Goal: Task Accomplishment & Management: Complete application form

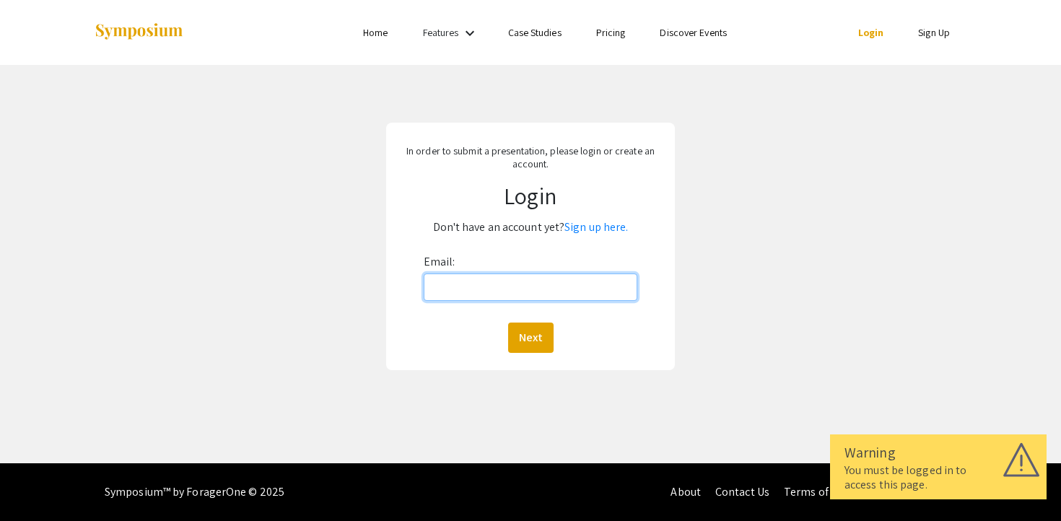
click at [453, 295] on input "Email:" at bounding box center [531, 286] width 214 height 27
type input "[EMAIL_ADDRESS][DOMAIN_NAME]"
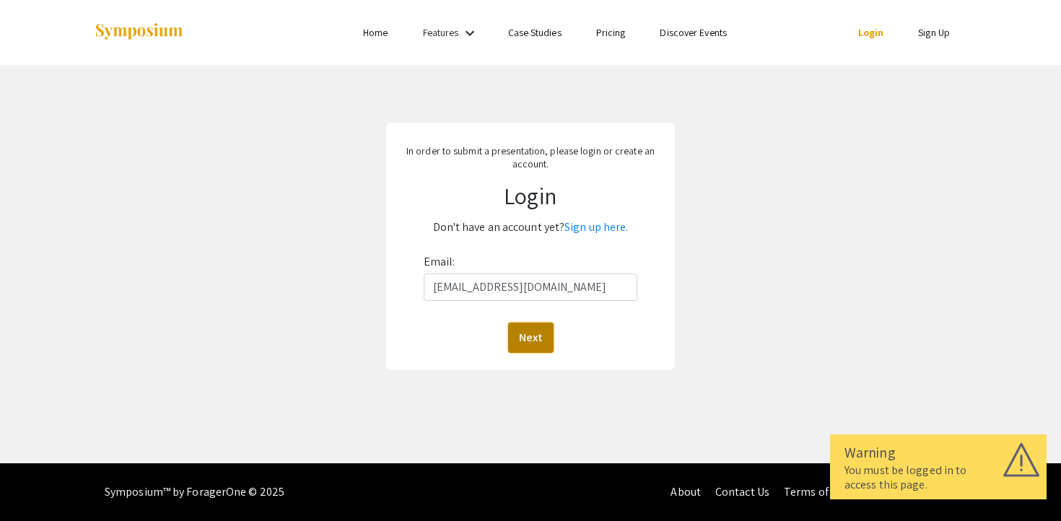
click at [535, 333] on button "Next" at bounding box center [530, 338] width 45 height 30
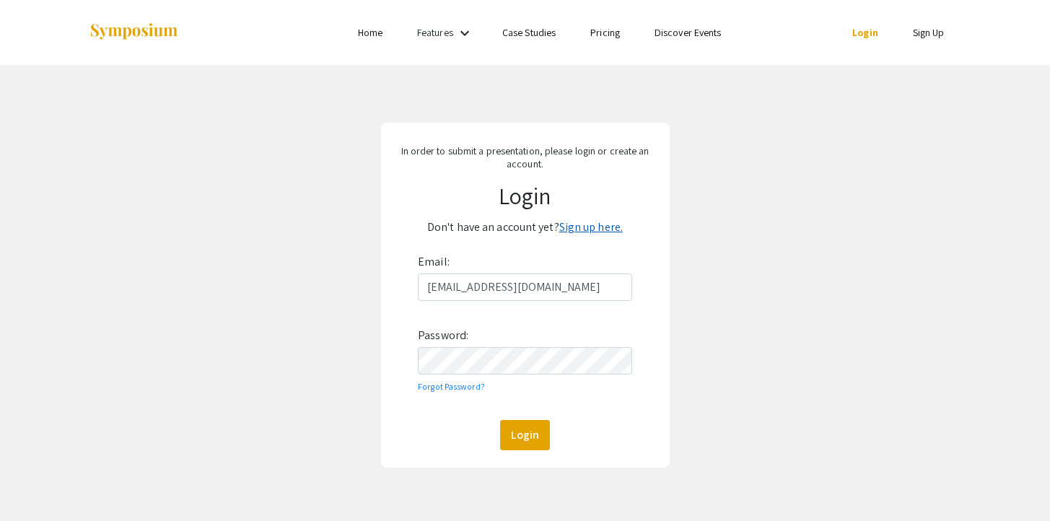
click at [589, 229] on link "Sign up here." at bounding box center [590, 226] width 63 height 15
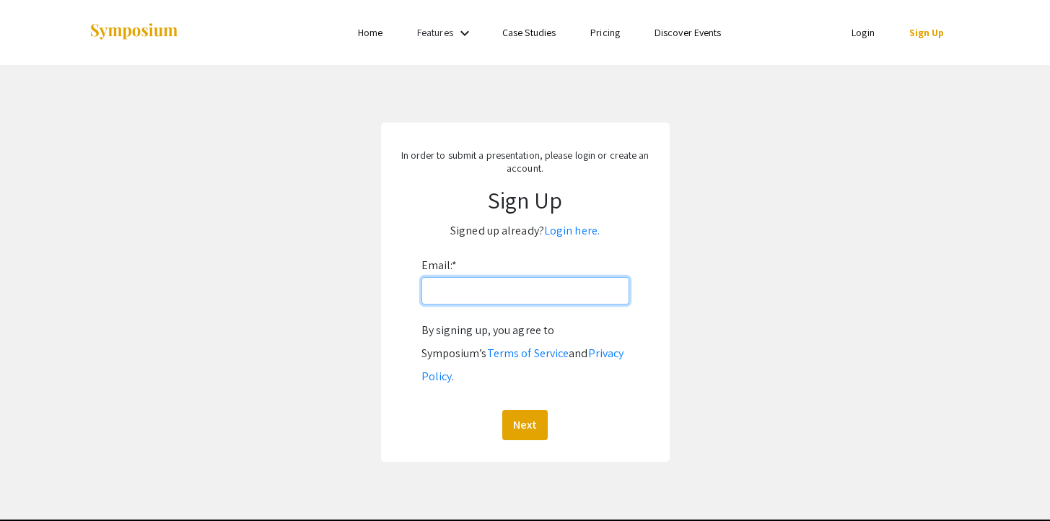
click at [487, 291] on input "Email: *" at bounding box center [525, 290] width 208 height 27
type input "[EMAIL_ADDRESS][DOMAIN_NAME]"
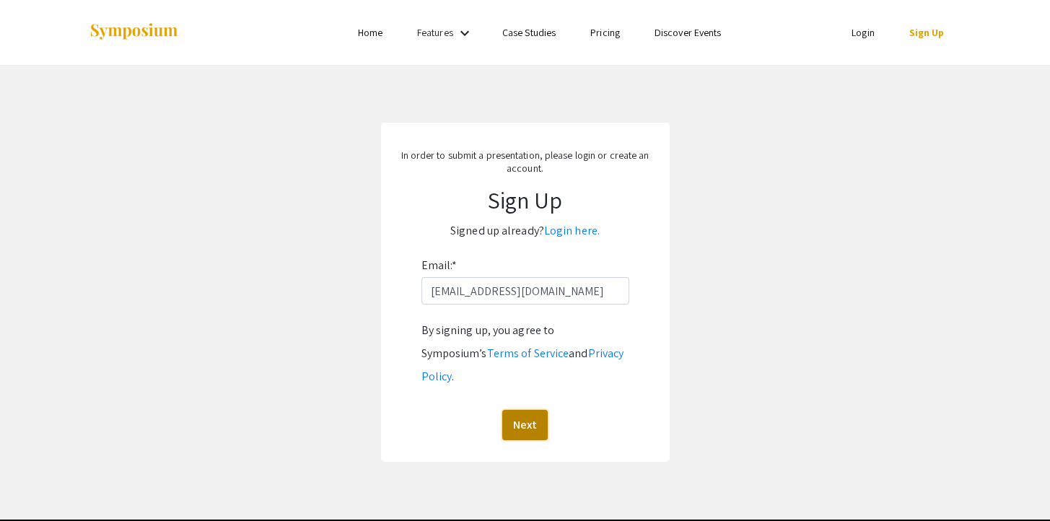
click at [525, 410] on button "Next" at bounding box center [524, 425] width 45 height 30
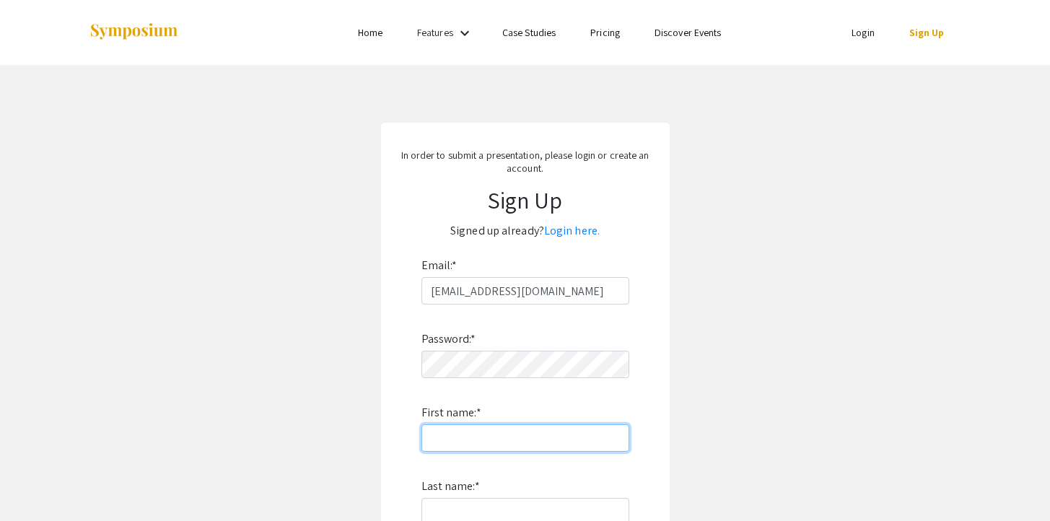
click at [524, 439] on input "First name: *" at bounding box center [525, 437] width 208 height 27
type input "[PERSON_NAME]"
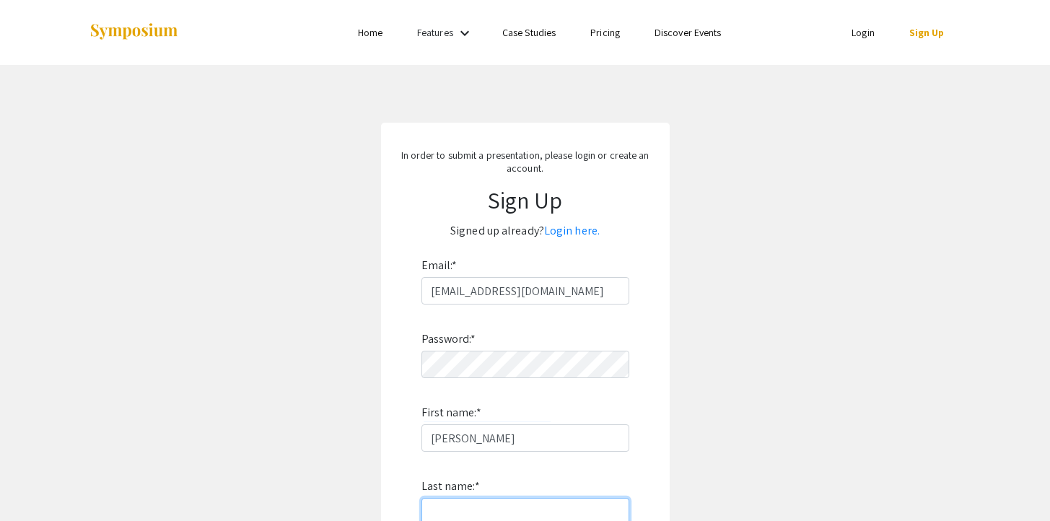
type input "[PERSON_NAME]"
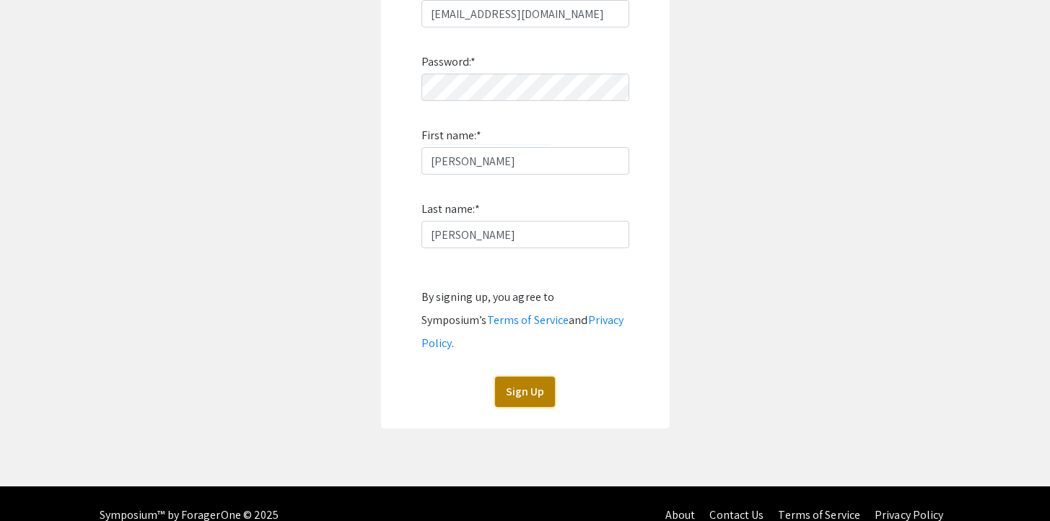
click at [522, 377] on button "Sign Up" at bounding box center [525, 392] width 60 height 30
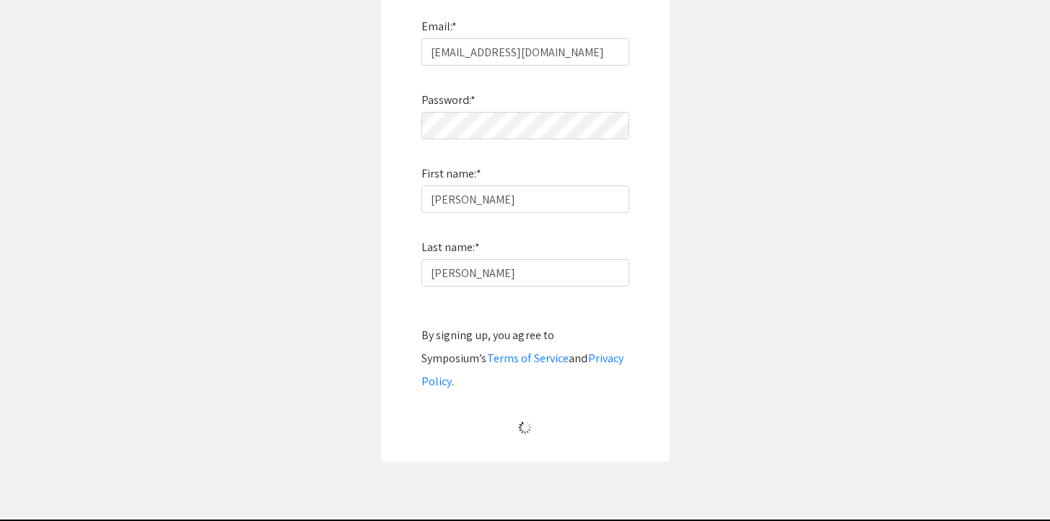
scroll to position [20, 0]
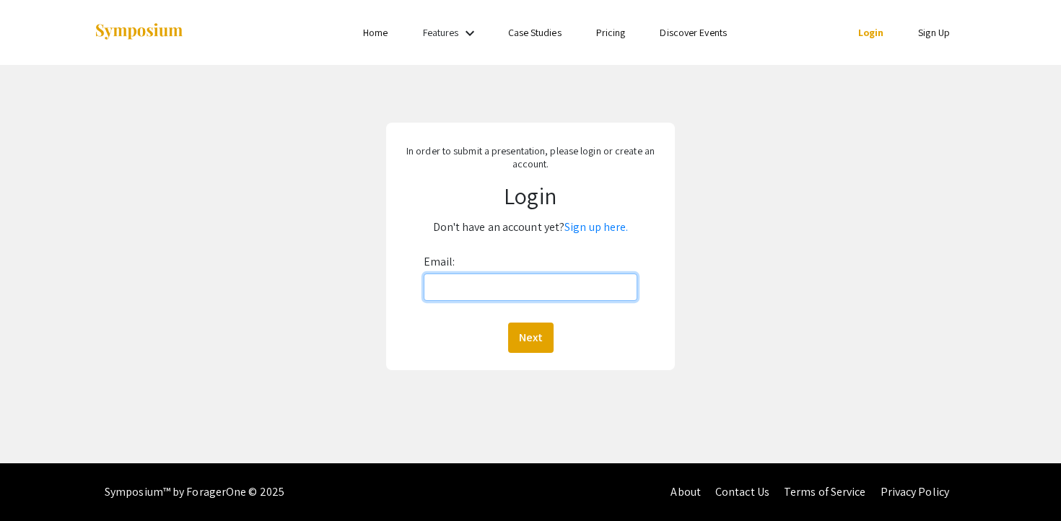
click at [495, 276] on input "Email:" at bounding box center [531, 286] width 214 height 27
type input "[EMAIL_ADDRESS][DOMAIN_NAME]"
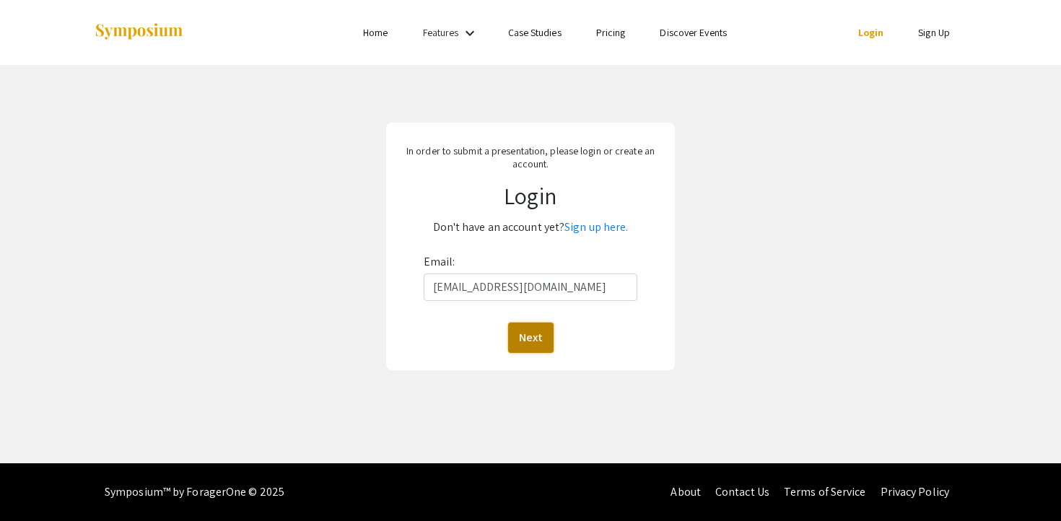
click at [517, 326] on button "Next" at bounding box center [530, 338] width 45 height 30
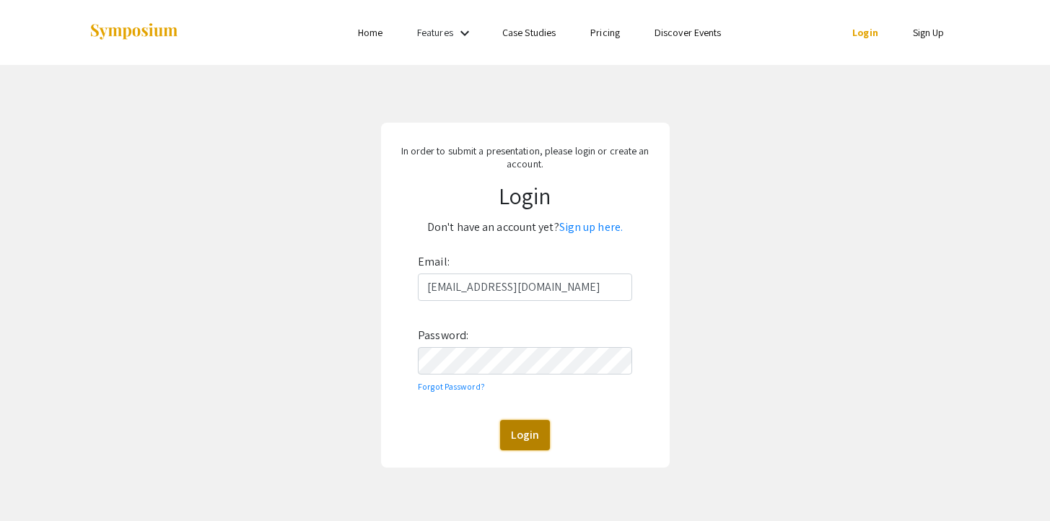
click at [522, 432] on button "Login" at bounding box center [525, 435] width 50 height 30
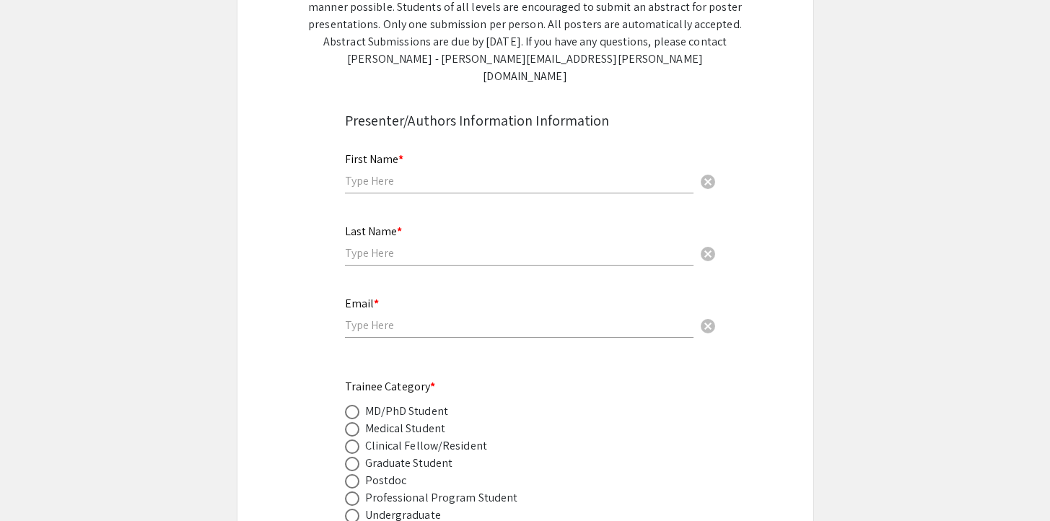
scroll to position [347, 0]
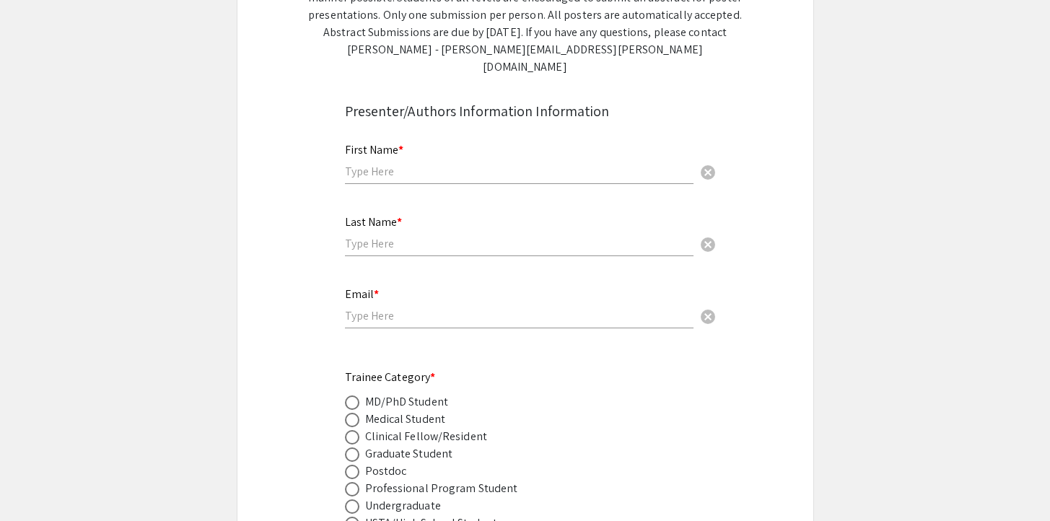
click at [396, 393] on div "MD/PhD Student" at bounding box center [406, 401] width 83 height 17
click at [354, 395] on span at bounding box center [352, 402] width 14 height 14
click at [354, 395] on input "radio" at bounding box center [352, 402] width 14 height 14
radio input "true"
click at [354, 399] on span at bounding box center [351, 402] width 7 height 7
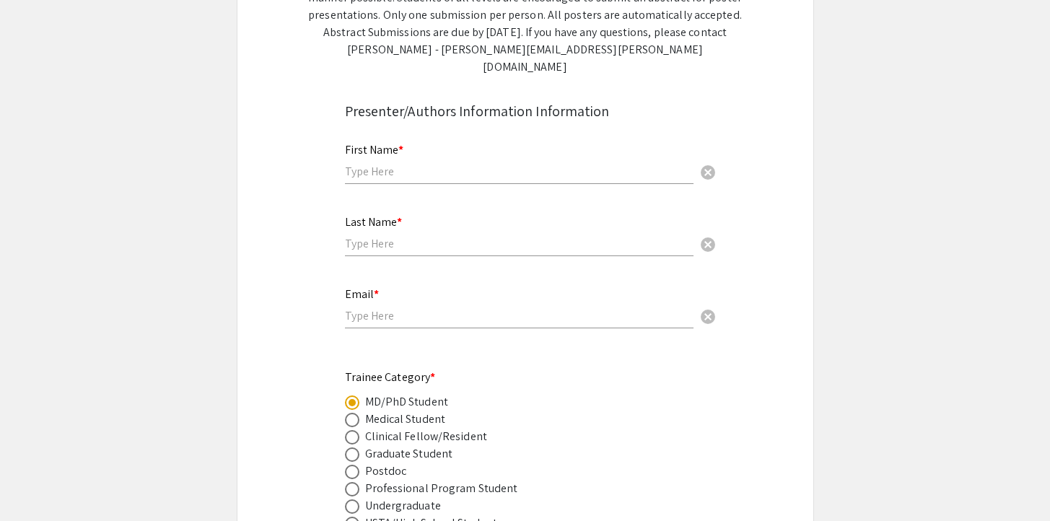
click at [354, 395] on input "radio" at bounding box center [352, 402] width 14 height 14
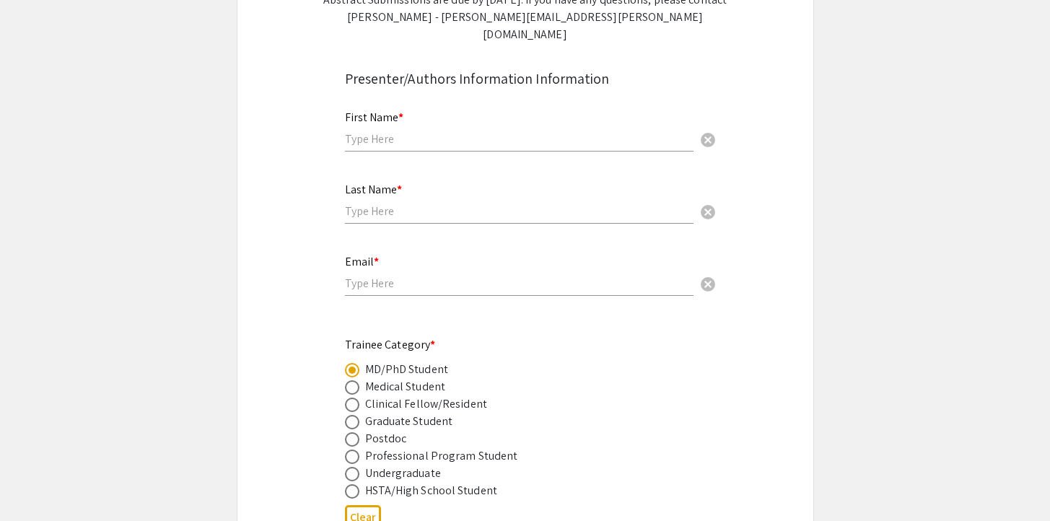
scroll to position [392, 0]
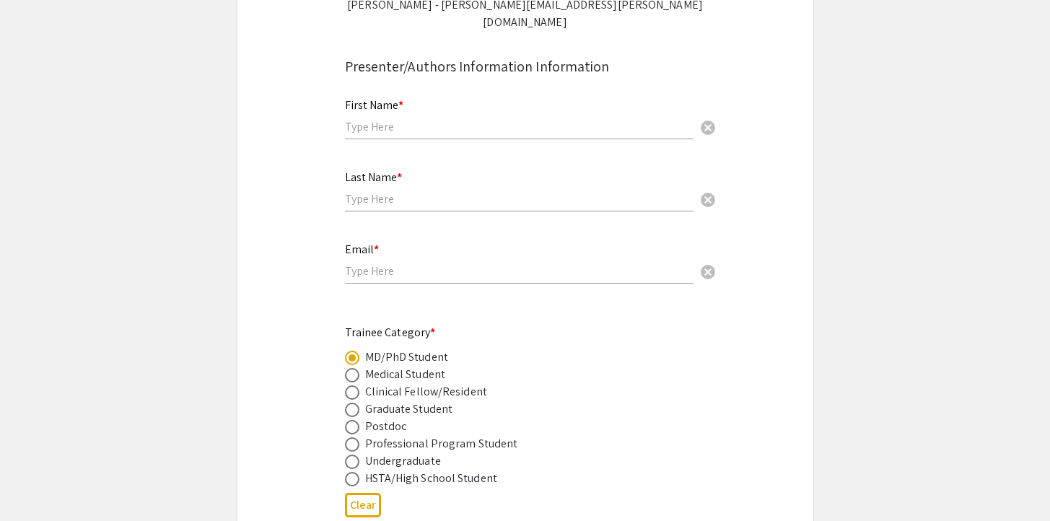
click at [354, 403] on span at bounding box center [352, 410] width 14 height 14
click at [354, 403] on input "radio" at bounding box center [352, 410] width 14 height 14
radio input "true"
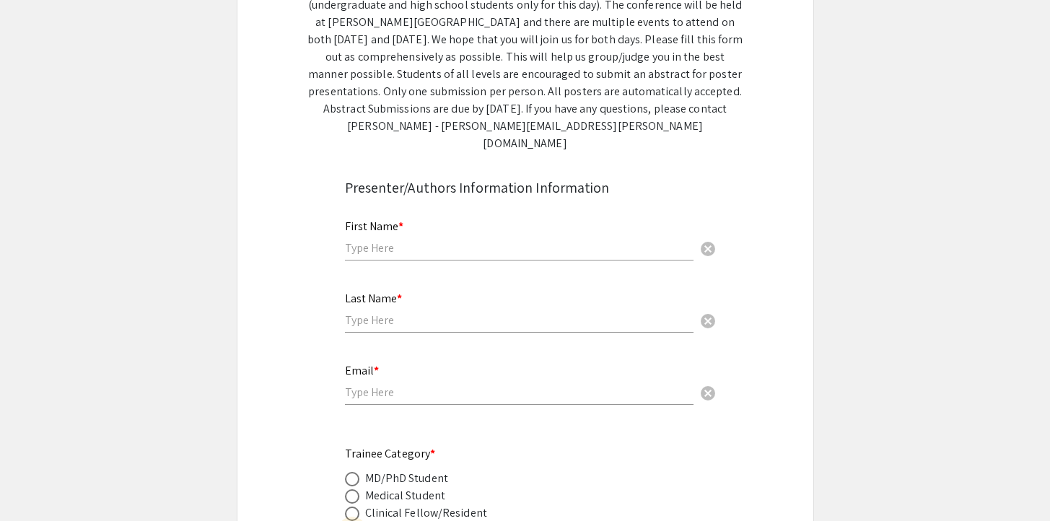
scroll to position [249, 0]
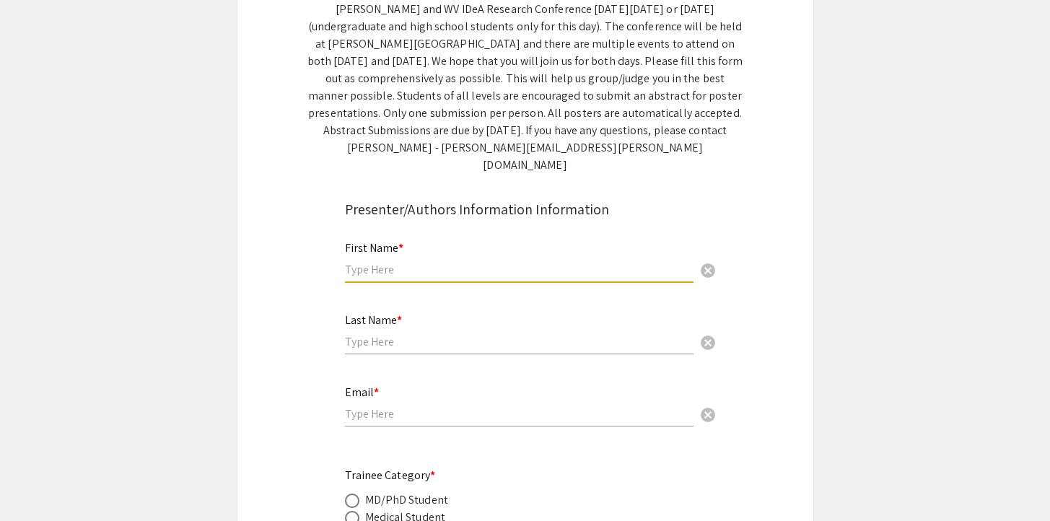
click at [383, 262] on input "text" at bounding box center [519, 269] width 348 height 15
type input "[PERSON_NAME]"
type input "[EMAIL_ADDRESS][DOMAIN_NAME]"
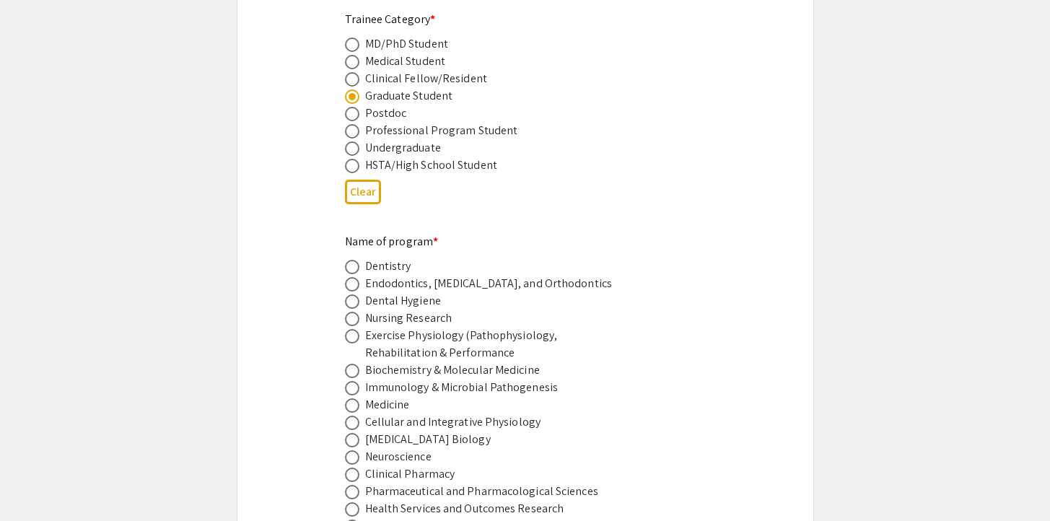
scroll to position [734, 0]
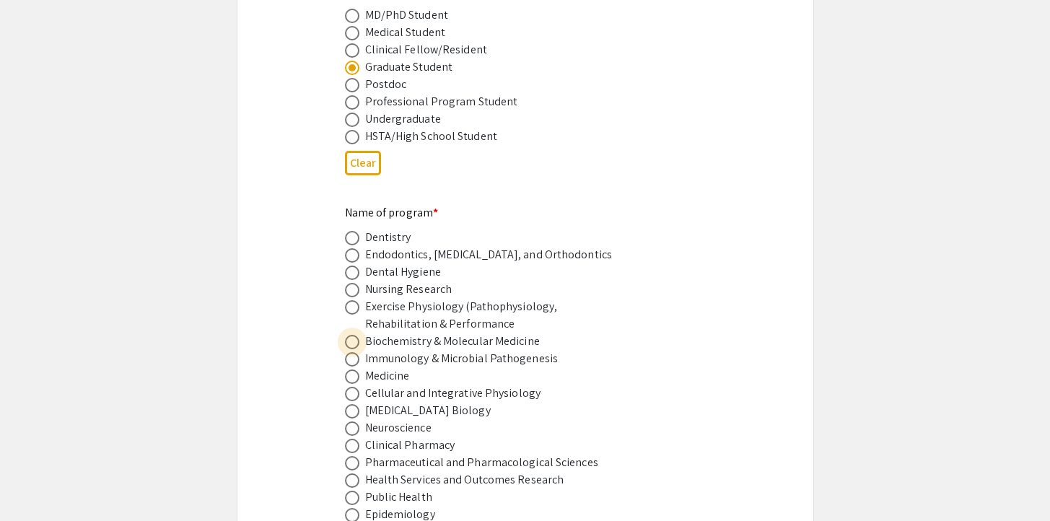
click at [351, 335] on span at bounding box center [352, 342] width 14 height 14
click at [351, 335] on input "radio" at bounding box center [352, 342] width 14 height 14
radio input "true"
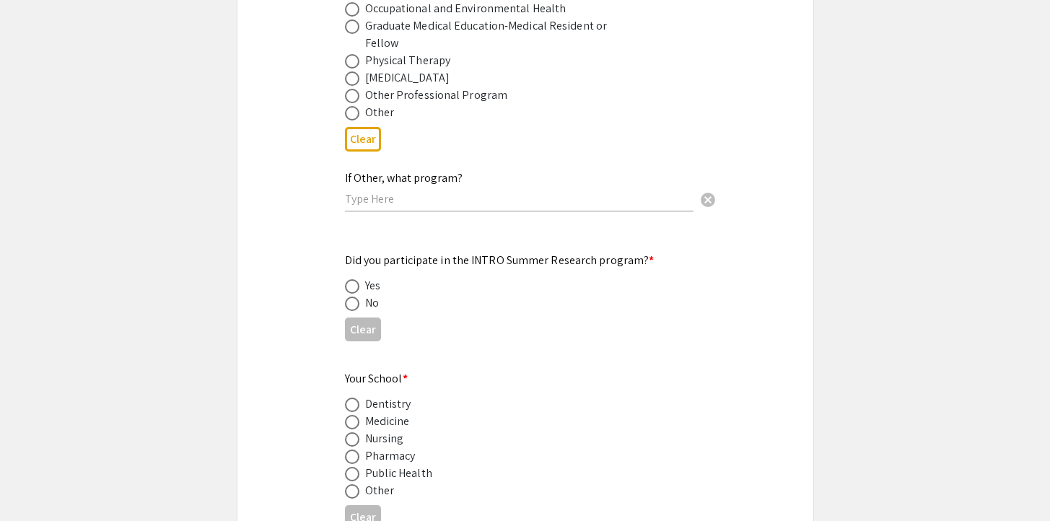
scroll to position [1291, 0]
click at [354, 297] on span at bounding box center [352, 304] width 14 height 14
click at [354, 297] on input "radio" at bounding box center [352, 304] width 14 height 14
radio input "true"
click at [351, 416] on span at bounding box center [352, 423] width 14 height 14
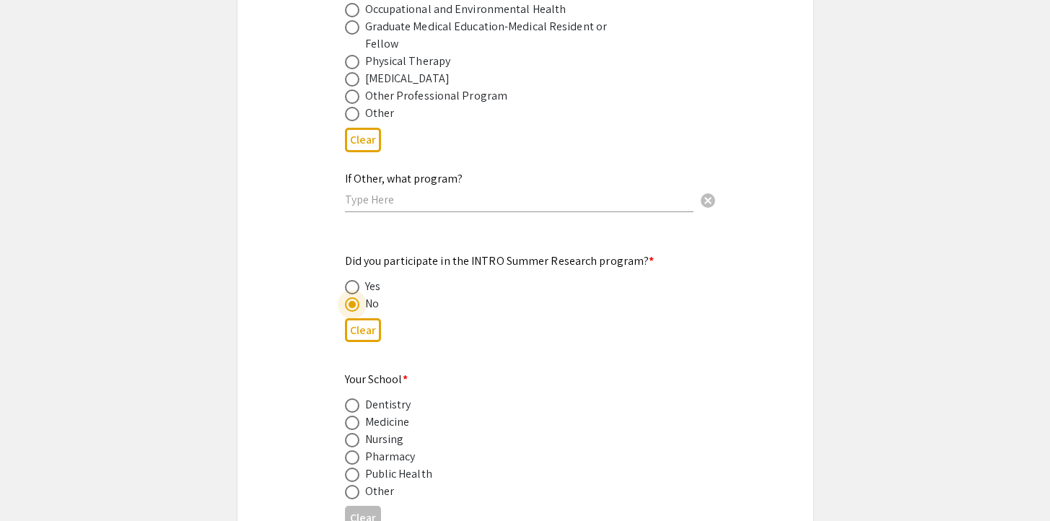
click at [351, 416] on input "radio" at bounding box center [352, 423] width 14 height 14
radio input "true"
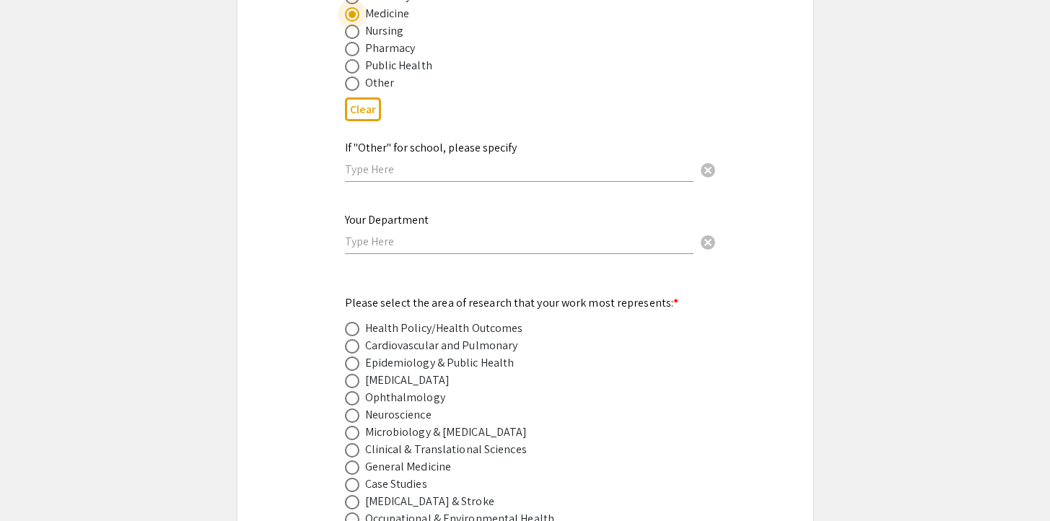
scroll to position [1693, 0]
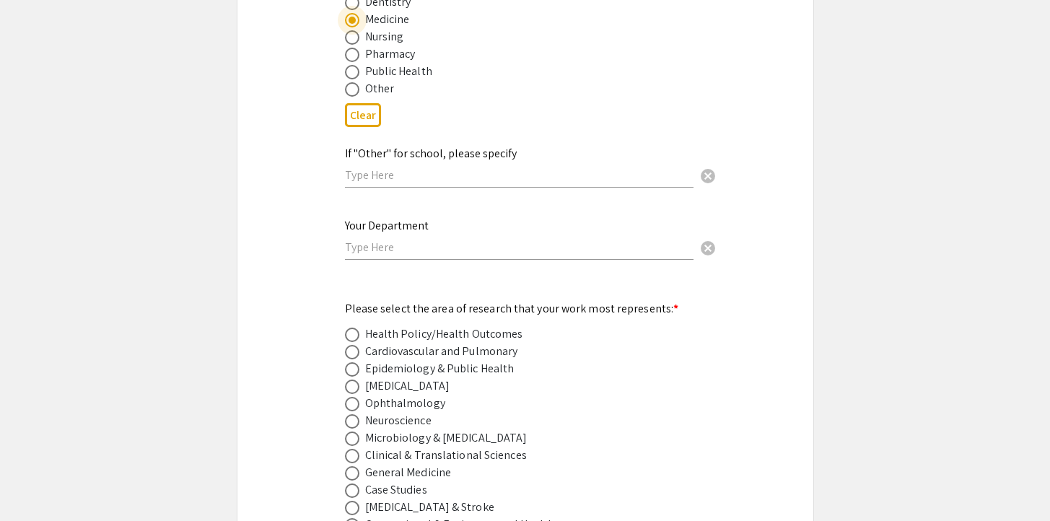
click at [389, 240] on input "text" at bounding box center [519, 247] width 348 height 15
click at [327, 281] on div "Symposium Presentation Submission Van Liere and WV IDeA Research Conference Ple…" at bounding box center [525, 377] width 577 height 3980
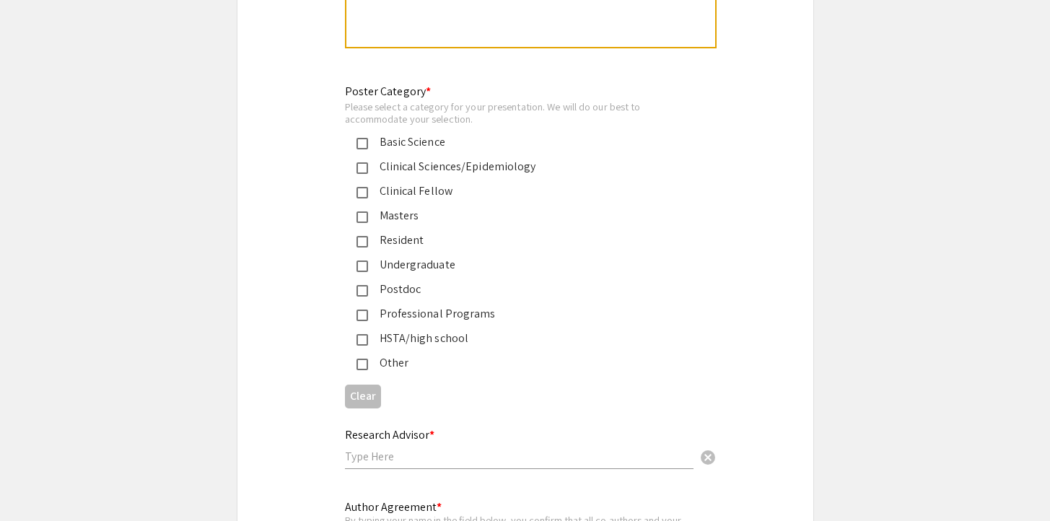
scroll to position [3315, 0]
click at [413, 135] on div "Basic Science" at bounding box center [519, 143] width 303 height 17
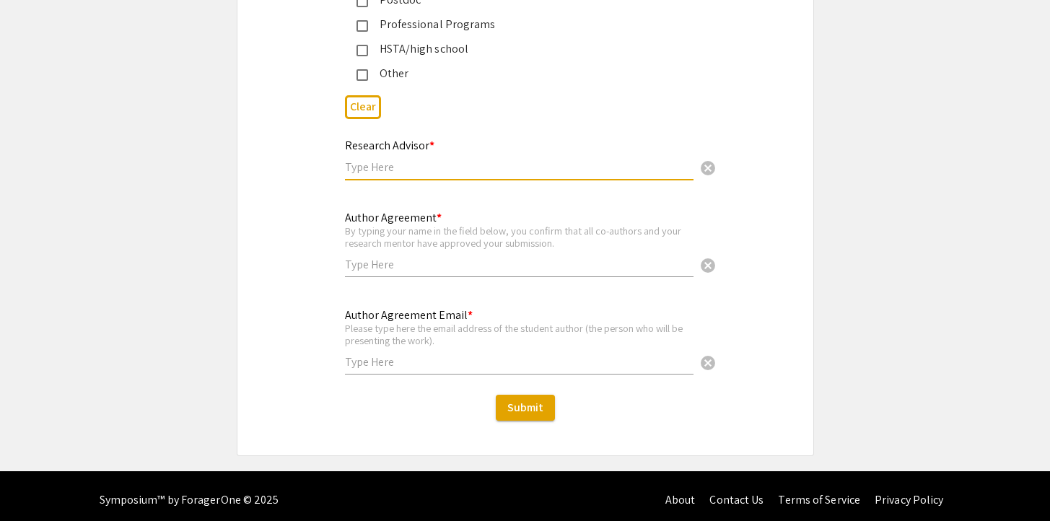
click at [401, 160] on input "text" at bounding box center [519, 166] width 348 height 15
